Goal: Find contact information: Find contact information

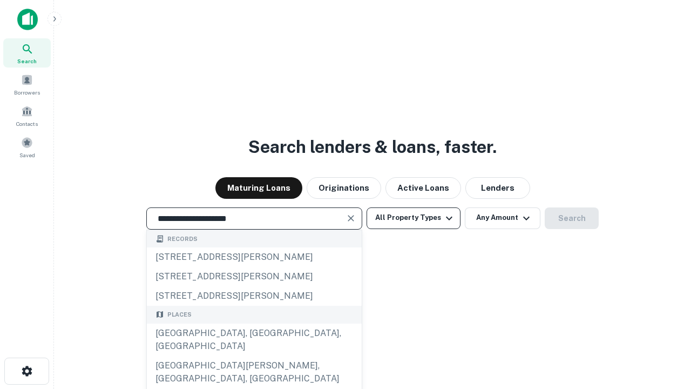
click at [254, 356] on div "[GEOGRAPHIC_DATA], [GEOGRAPHIC_DATA], [GEOGRAPHIC_DATA]" at bounding box center [254, 339] width 215 height 32
click at [413, 217] on button "All Property Types" at bounding box center [413, 218] width 94 height 22
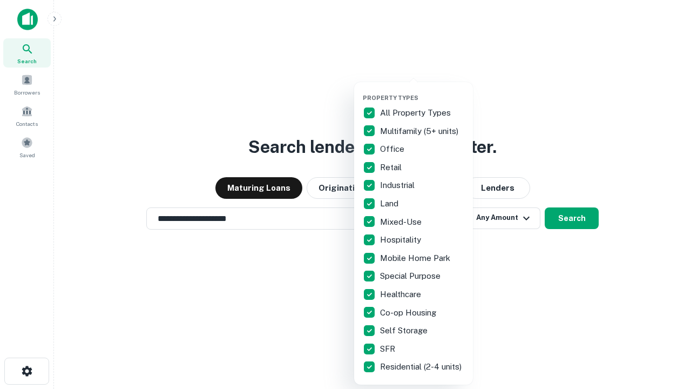
type input "**********"
click at [422, 91] on button "button" at bounding box center [422, 91] width 119 height 1
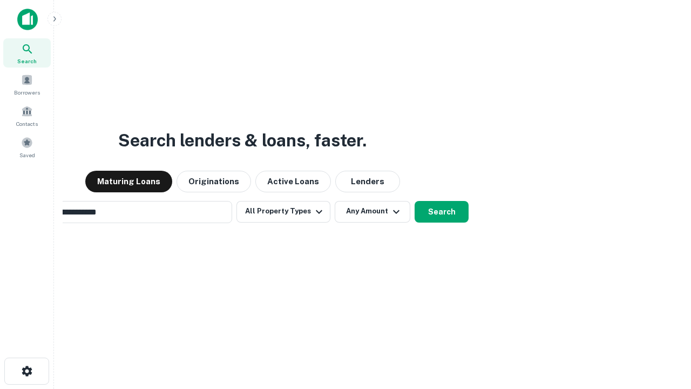
scroll to position [17, 0]
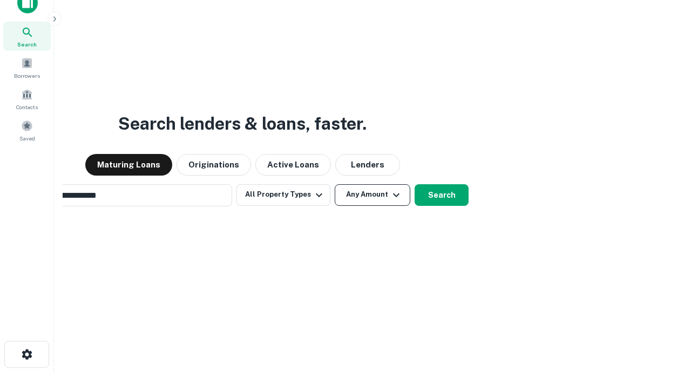
click at [335, 184] on button "Any Amount" at bounding box center [373, 195] width 76 height 22
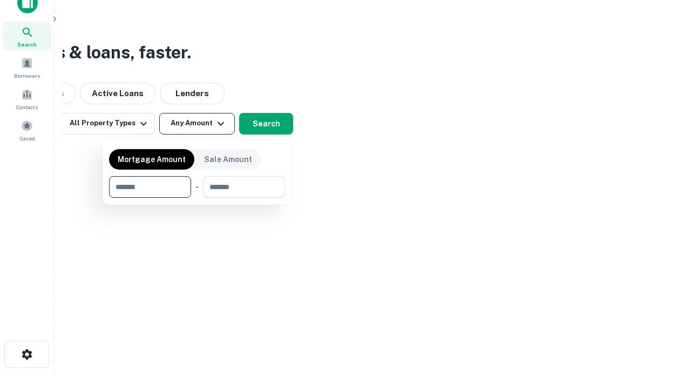
scroll to position [17, 0]
type input "*******"
click at [197, 198] on button "button" at bounding box center [197, 198] width 176 height 1
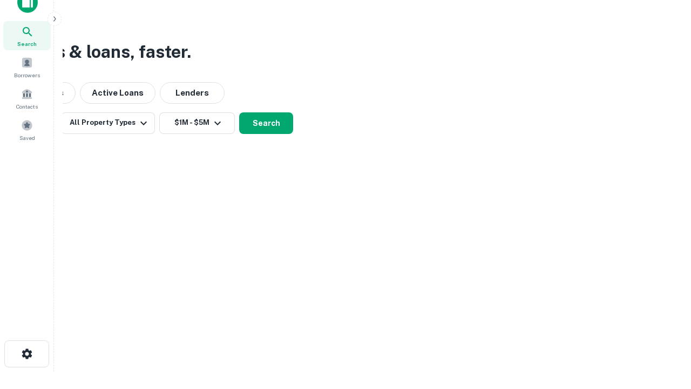
scroll to position [17, 0]
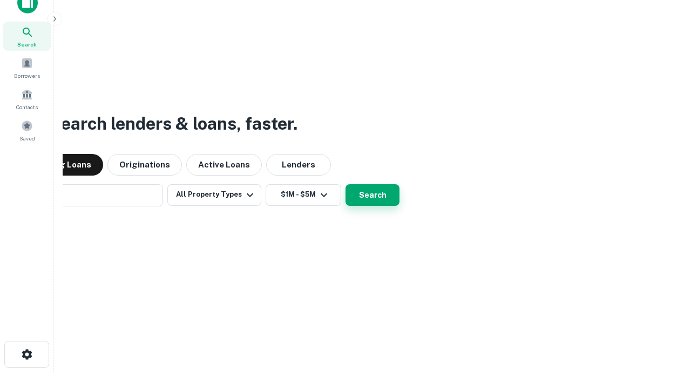
click at [345, 184] on button "Search" at bounding box center [372, 195] width 54 height 22
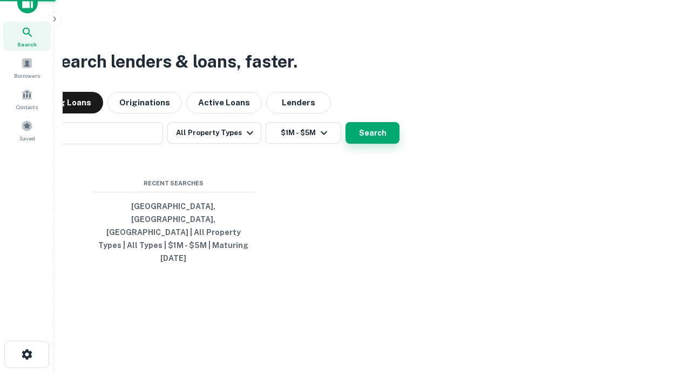
scroll to position [17, 0]
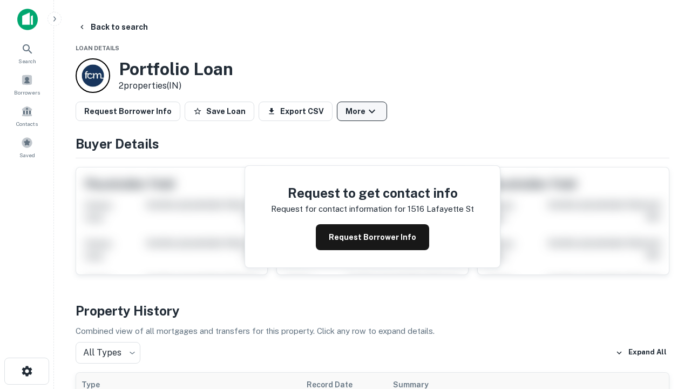
click at [362, 111] on button "More" at bounding box center [362, 110] width 50 height 19
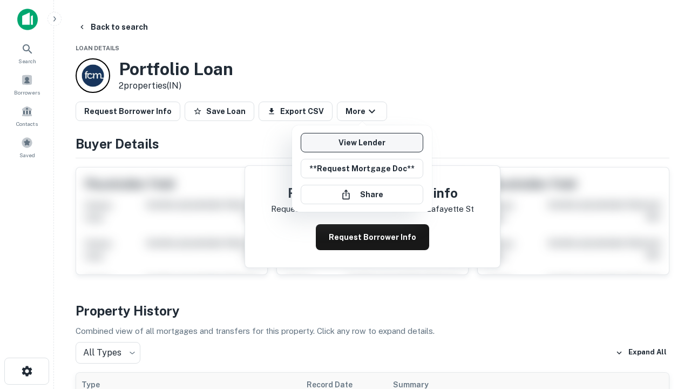
click at [362, 142] on link "View Lender" at bounding box center [362, 142] width 123 height 19
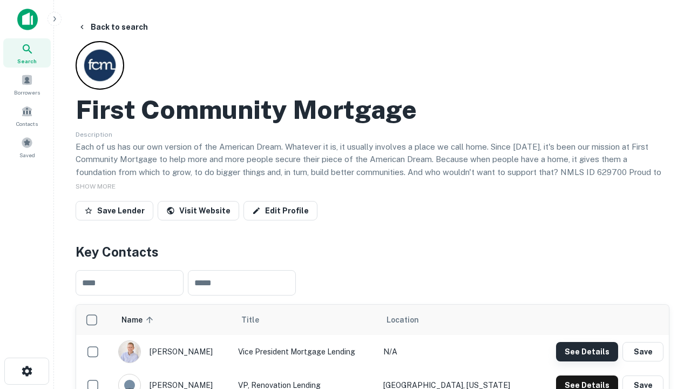
click at [587, 351] on button "See Details" at bounding box center [587, 351] width 62 height 19
click at [26, 371] on icon "button" at bounding box center [27, 370] width 13 height 13
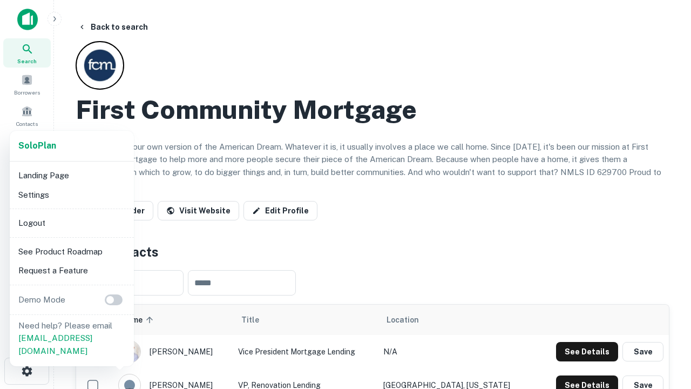
click at [71, 222] on li "Logout" at bounding box center [71, 222] width 115 height 19
